Goal: Check status: Check status

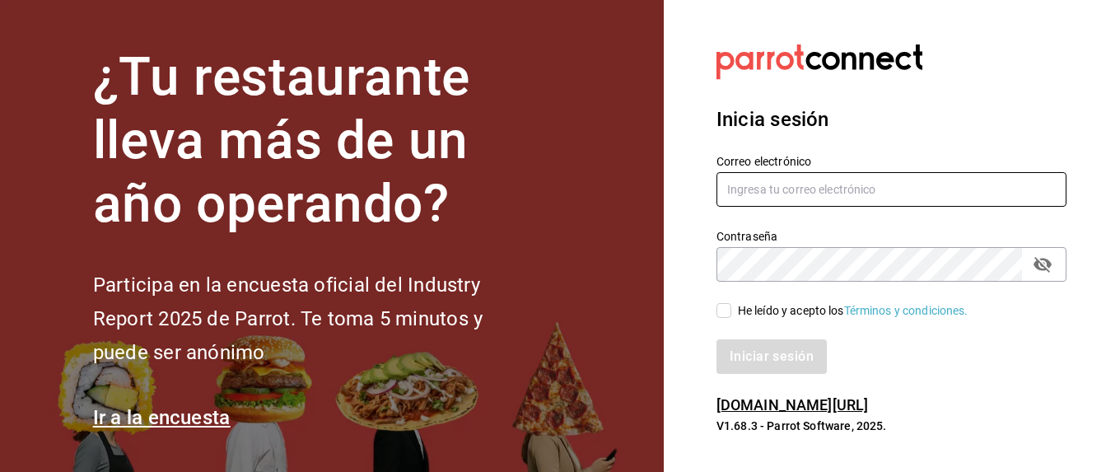
type input "VIRGINIA.CARRILLO@GRUPOCOSTENO.COM"
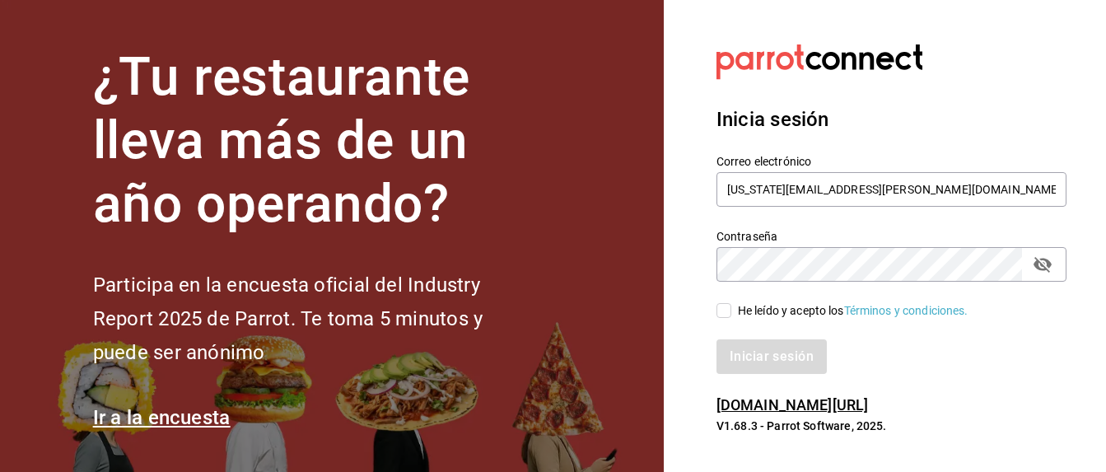
click at [645, 314] on span "He leído y acepto los Términos y condiciones." at bounding box center [849, 310] width 237 height 17
click at [645, 314] on input "He leído y acepto los Términos y condiciones." at bounding box center [723, 310] width 15 height 15
checkbox input "true"
click at [645, 356] on button "Iniciar sesión" at bounding box center [772, 356] width 112 height 35
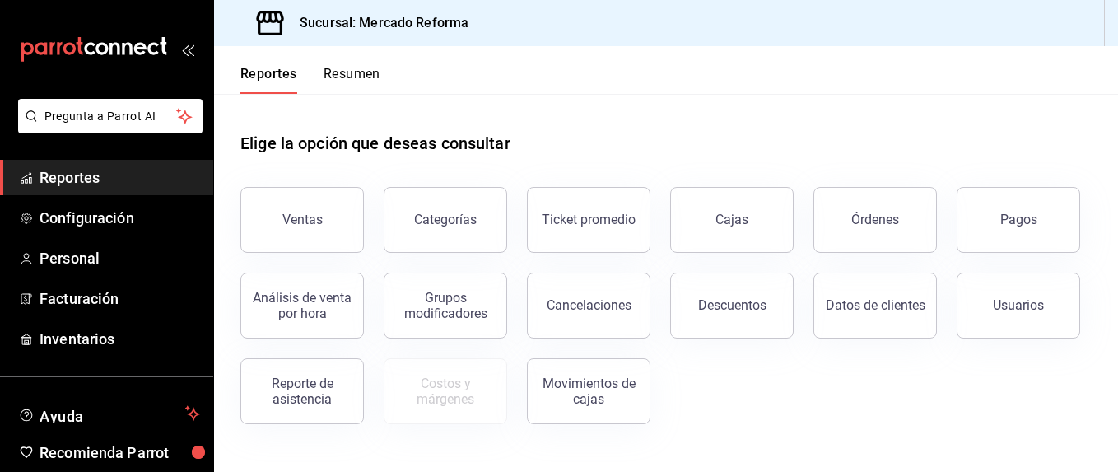
drag, startPoint x: 1031, startPoint y: 232, endPoint x: 981, endPoint y: 255, distance: 54.5
click at [1027, 232] on button "Pagos" at bounding box center [1018, 220] width 123 height 66
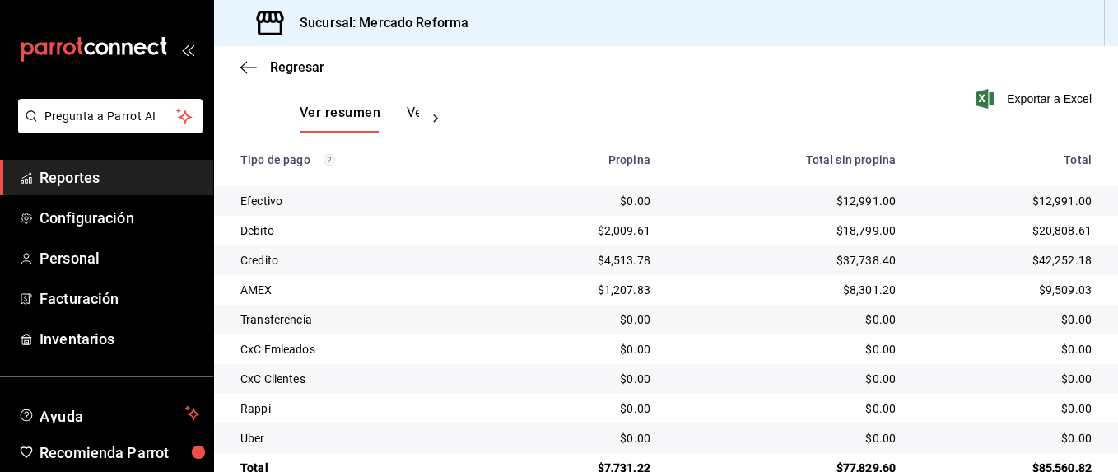
scroll to position [285, 0]
